Goal: Information Seeking & Learning: Find specific fact

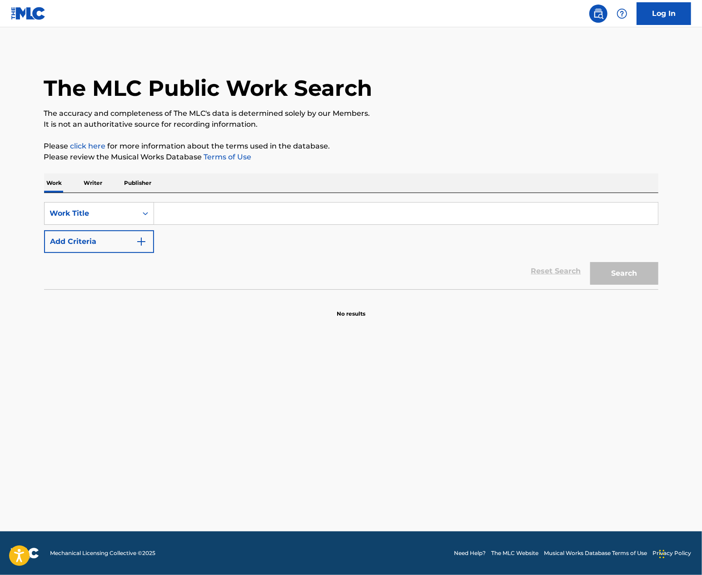
click at [231, 213] on input "Search Form" at bounding box center [406, 214] width 504 height 22
type input "kiki"
click at [55, 241] on button "Add Criteria" at bounding box center [99, 241] width 110 height 23
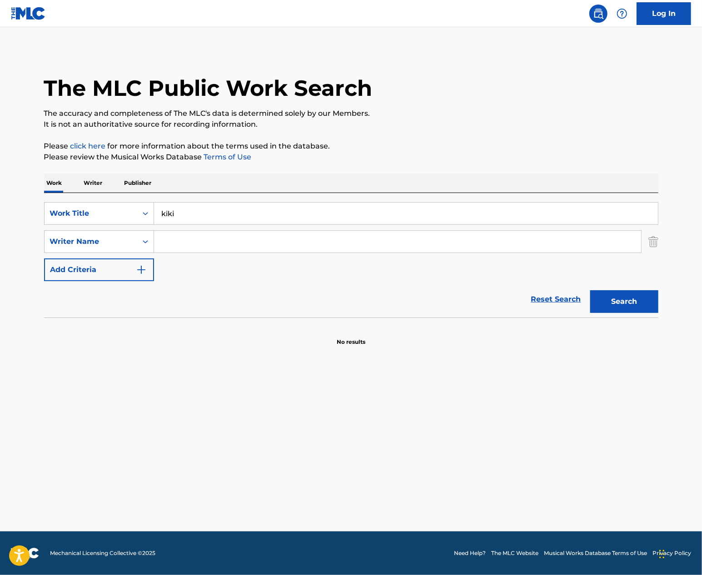
click at [210, 239] on input "Search Form" at bounding box center [397, 242] width 487 height 22
type input "linne"
click at [590, 290] on button "Search" at bounding box center [624, 301] width 68 height 23
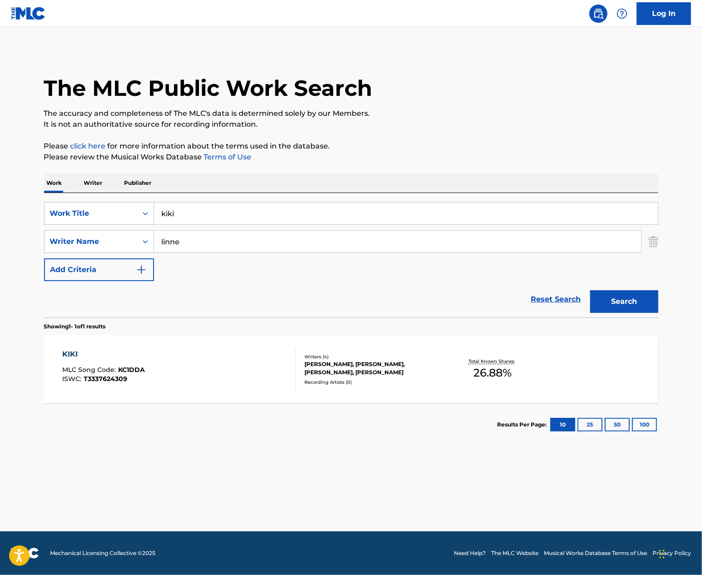
click at [264, 370] on div "KIKI MLC Song Code : KC1DDA ISWC : T3337624309" at bounding box center [179, 369] width 234 height 41
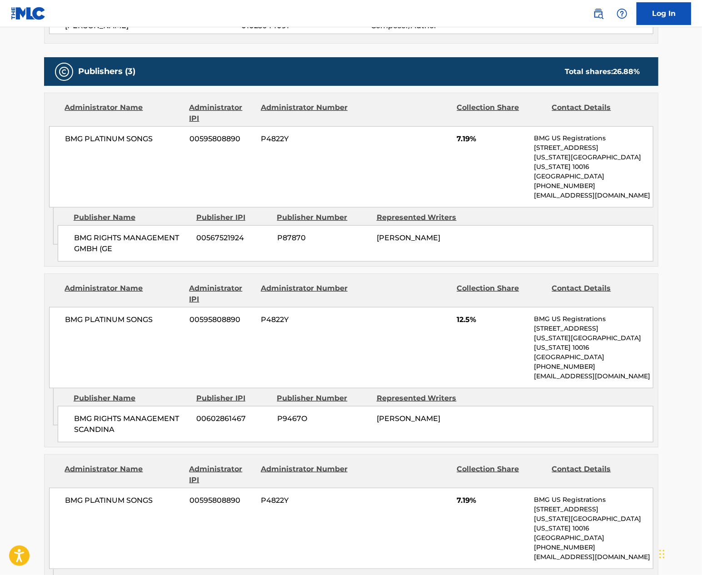
scroll to position [363, 0]
